Goal: Navigation & Orientation: Find specific page/section

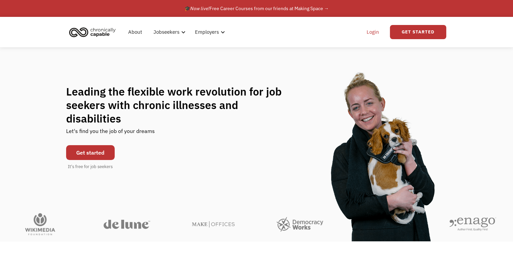
click at [376, 32] on link "Login" at bounding box center [373, 32] width 21 height 22
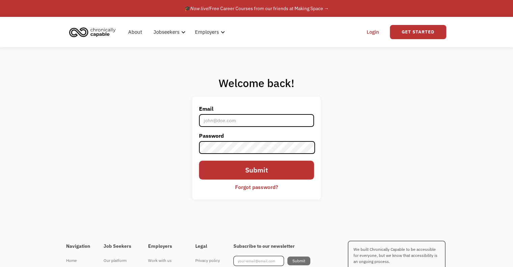
click at [275, 117] on input "Email" at bounding box center [256, 120] width 115 height 13
type input "[EMAIL_ADDRESS][DOMAIN_NAME]"
click at [199, 161] on input "Submit" at bounding box center [256, 170] width 115 height 19
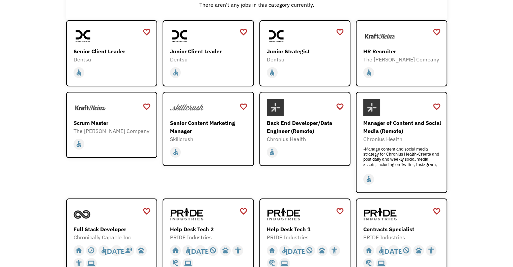
scroll to position [135, 0]
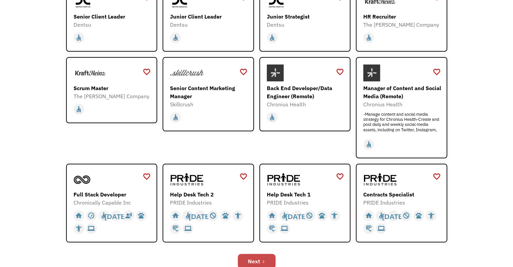
click at [261, 256] on link "Next" at bounding box center [257, 261] width 38 height 15
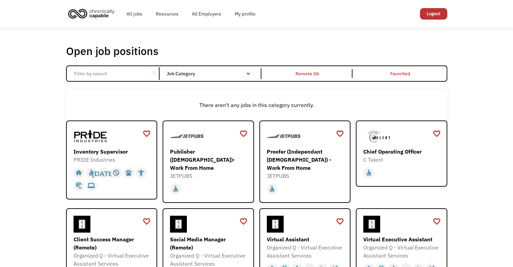
scroll to position [236, 0]
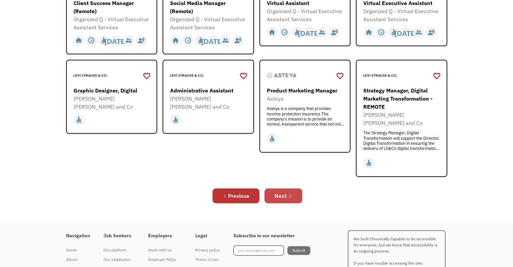
click at [295, 188] on link "Next" at bounding box center [284, 195] width 38 height 15
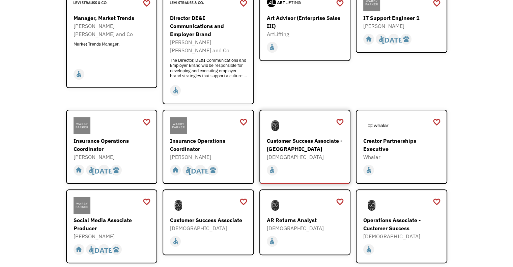
scroll to position [203, 0]
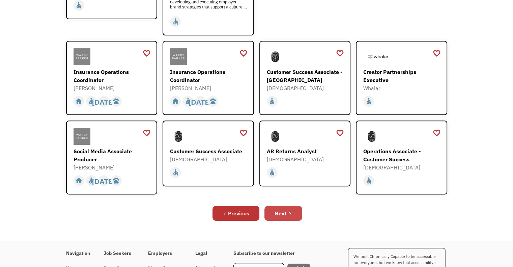
click at [280, 209] on div "Next" at bounding box center [281, 213] width 12 height 8
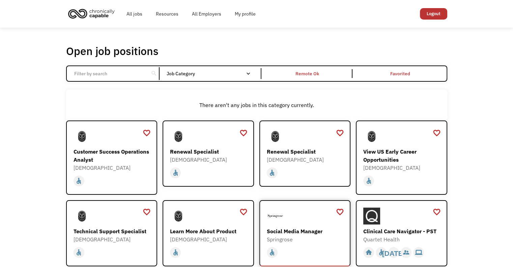
scroll to position [135, 0]
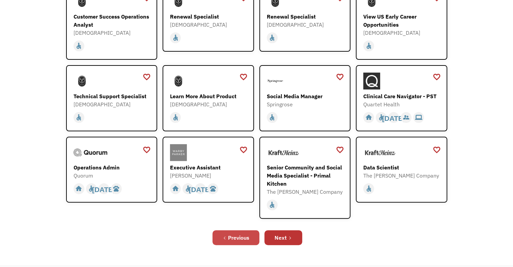
click at [239, 234] on div "Previous" at bounding box center [238, 238] width 21 height 8
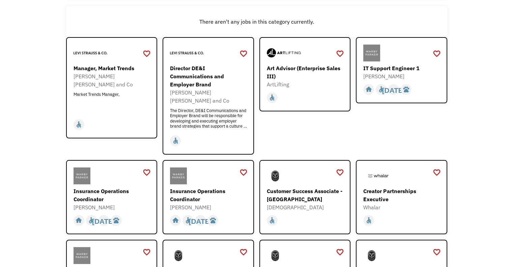
scroll to position [236, 0]
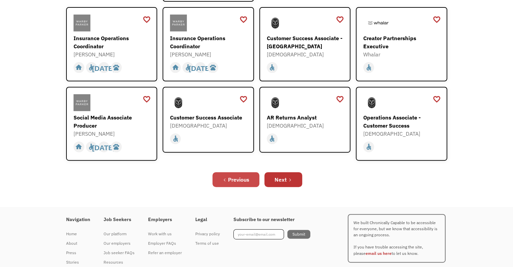
click at [238, 176] on div "Previous" at bounding box center [238, 180] width 21 height 8
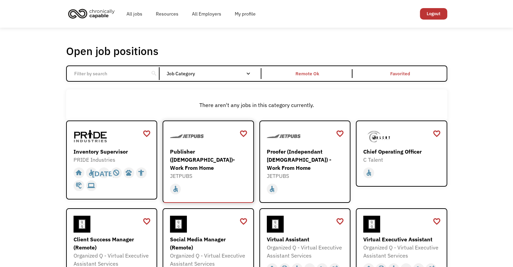
scroll to position [236, 0]
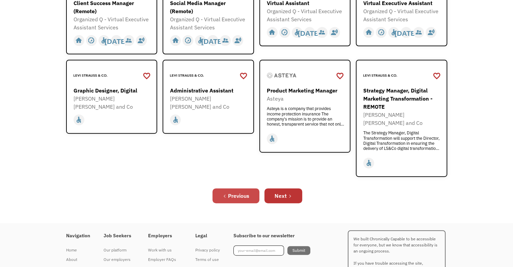
click at [244, 188] on link "Previous" at bounding box center [236, 195] width 47 height 15
